Goal: Ask a question

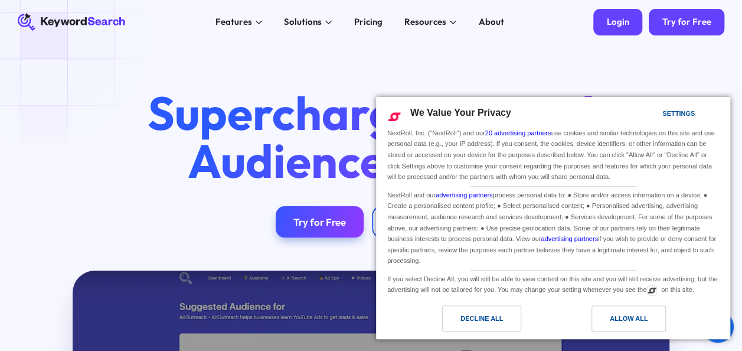
click at [615, 27] on div "Login" at bounding box center [617, 22] width 22 height 11
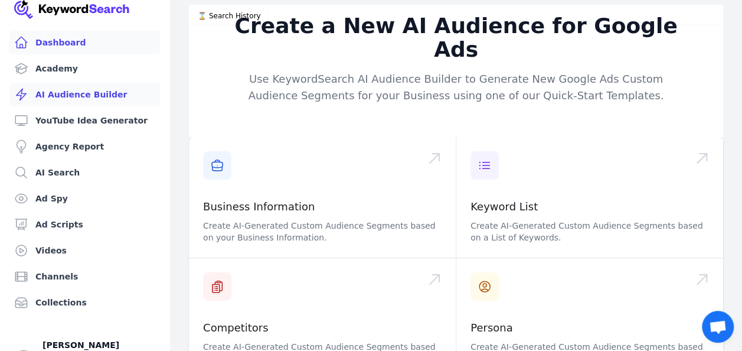
click at [72, 46] on link "Dashboard" at bounding box center [84, 43] width 151 height 24
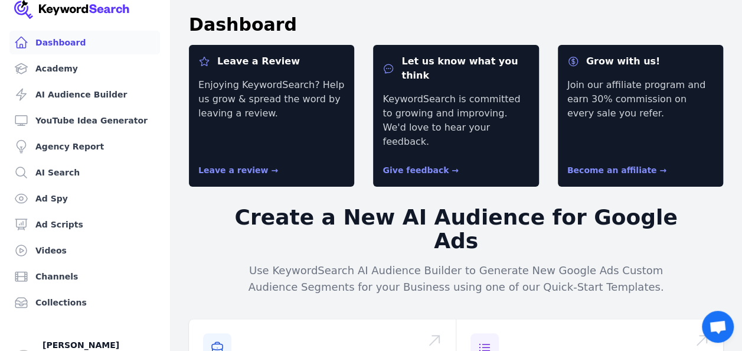
click at [718, 318] on span "Open chat" at bounding box center [718, 327] width 32 height 32
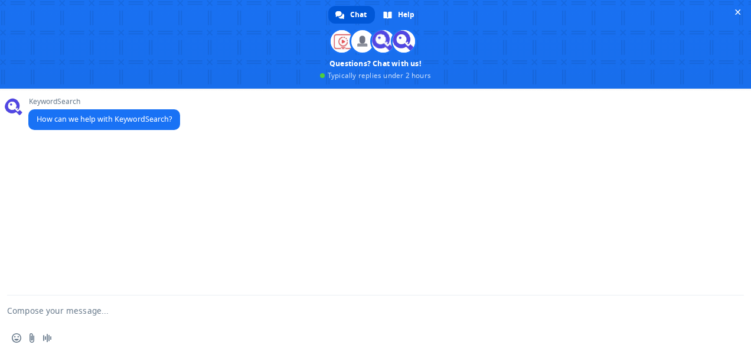
click at [419, 313] on textarea "Compose your message..." at bounding box center [361, 310] width 708 height 30
type textarea "good morning"
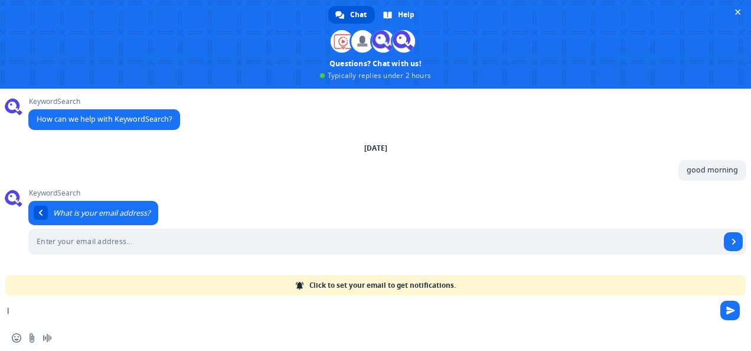
type textarea "lo"
click at [319, 229] on input "Enter your email address..." at bounding box center [374, 241] width 692 height 26
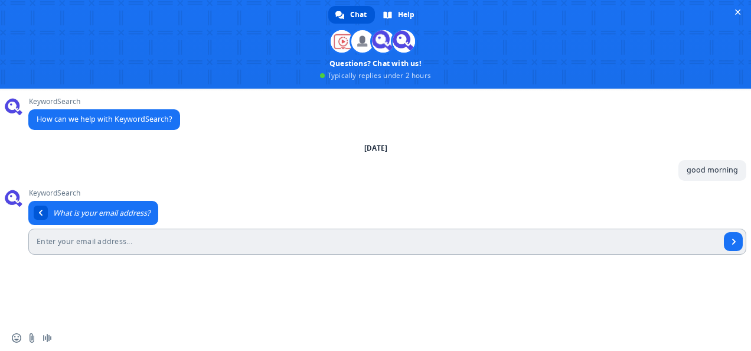
type input "[PERSON_NAME][EMAIL_ADDRESS]"
click at [731, 241] on span "Send" at bounding box center [734, 241] width 6 height 6
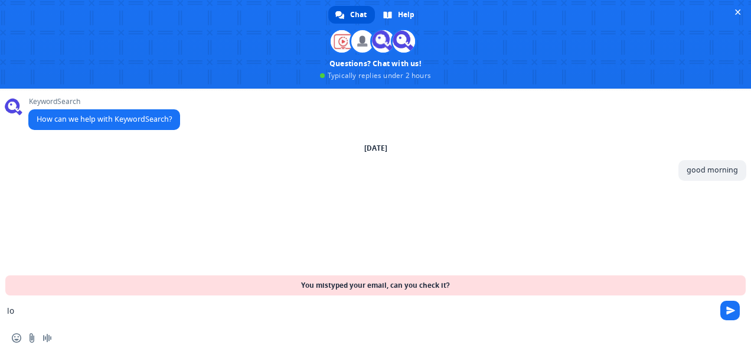
click at [433, 324] on textarea "lo" at bounding box center [361, 310] width 708 height 30
type textarea "[PERSON_NAME][EMAIL_ADDRESS][DOMAIN_NAME]"
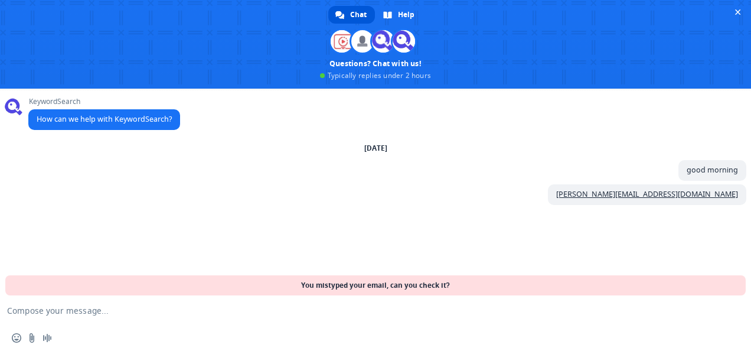
click at [298, 311] on textarea "Compose your message..." at bounding box center [361, 310] width 708 height 30
type textarea "[PERSON_NAME][EMAIL_ADDRESS][DOMAIN_NAME]"
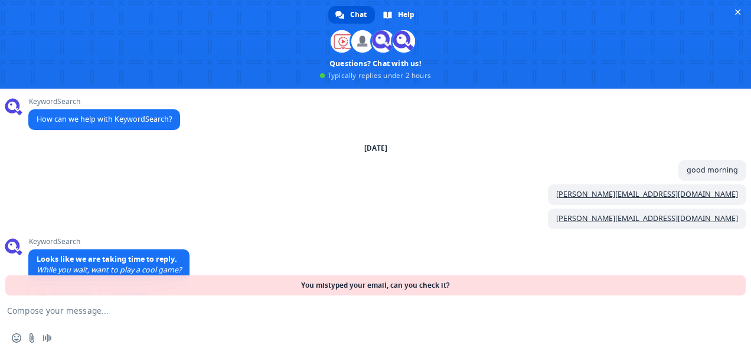
scroll to position [45, 0]
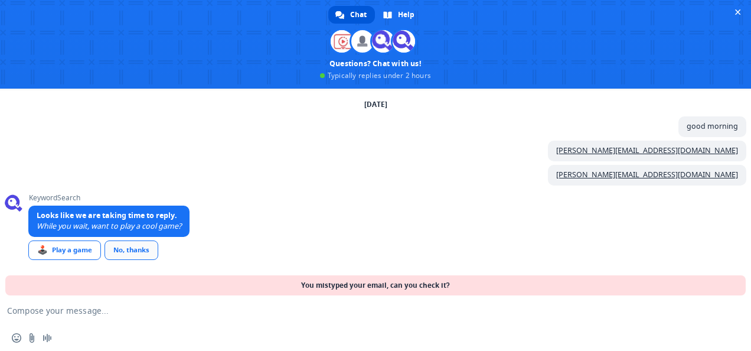
click at [139, 252] on link "No, thanks" at bounding box center [131, 249] width 54 height 19
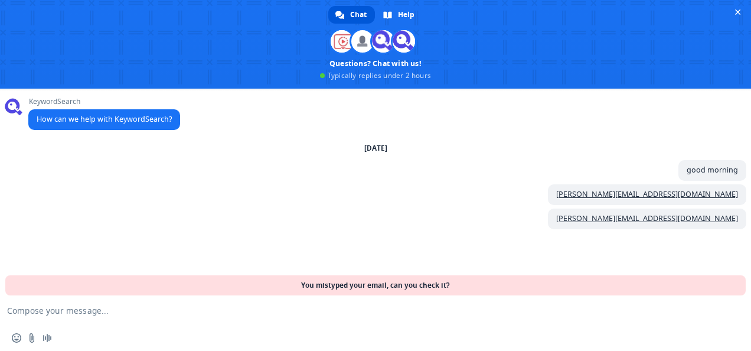
scroll to position [0, 0]
click at [257, 315] on textarea "Compose your message..." at bounding box center [361, 310] width 708 height 30
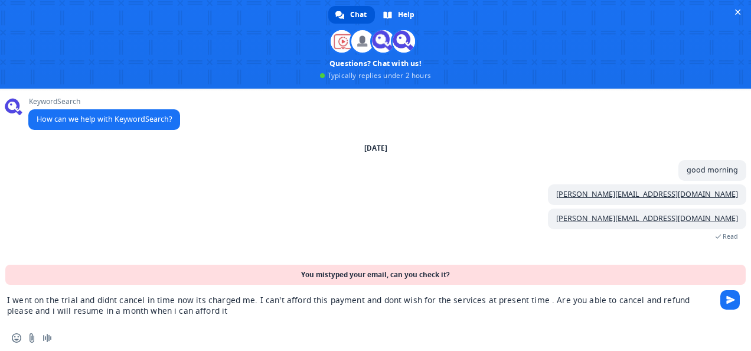
type textarea "I went on the trial and didnt cancel in time now its charged me. I can't afford…"
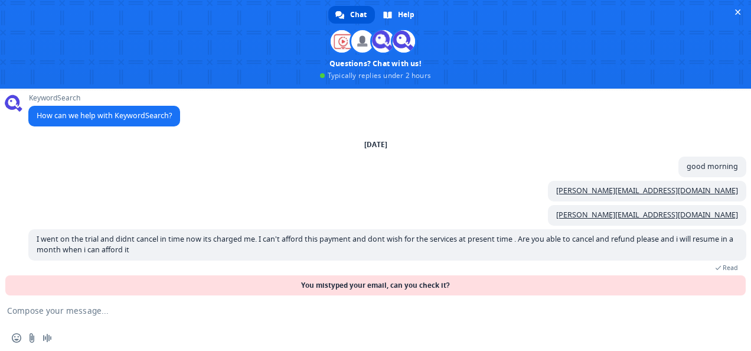
scroll to position [15, 0]
